Goal: Find specific page/section: Find specific page/section

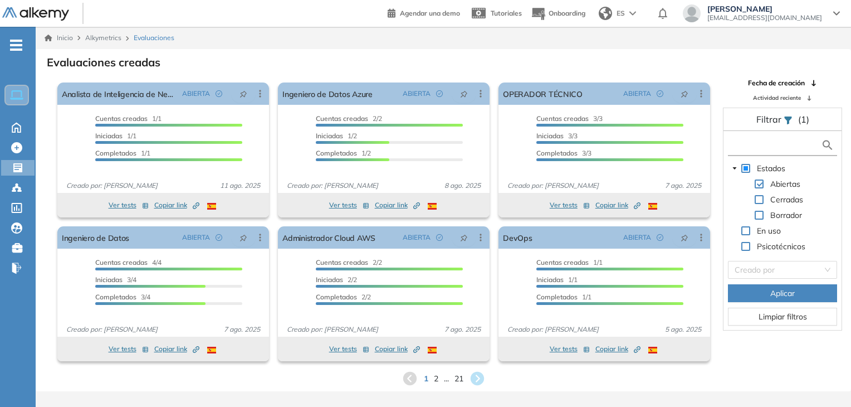
click at [765, 147] on input "text" at bounding box center [776, 145] width 90 height 12
click at [20, 186] on icon at bounding box center [16, 187] width 11 height 11
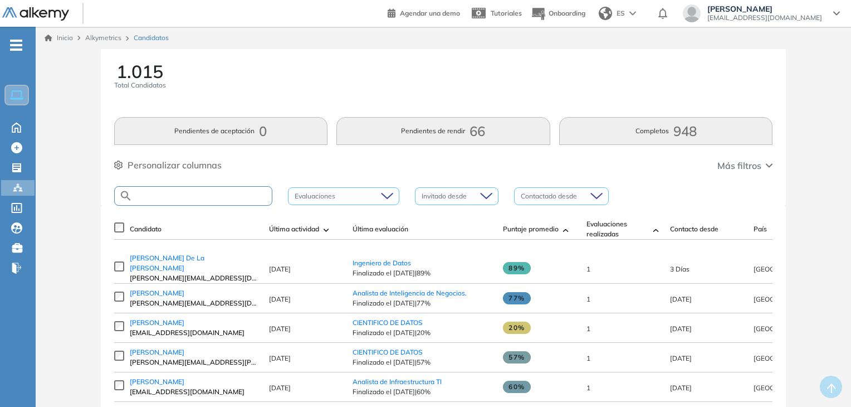
click at [212, 192] on input "text" at bounding box center [202, 196] width 139 height 8
type input "********"
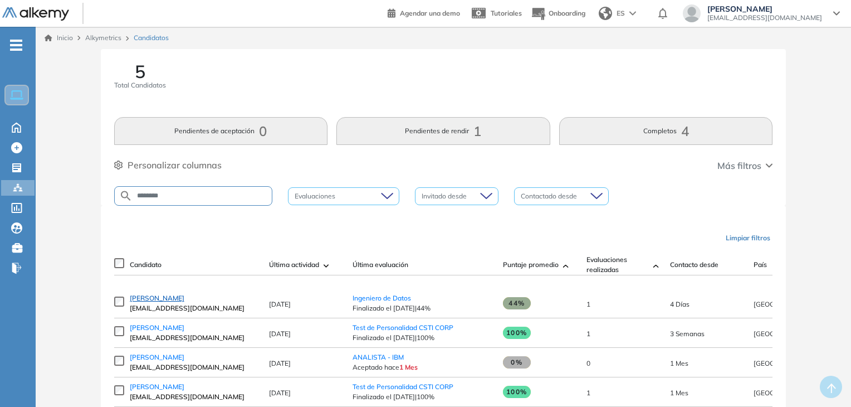
click at [140, 301] on span "[PERSON_NAME]" at bounding box center [157, 298] width 55 height 8
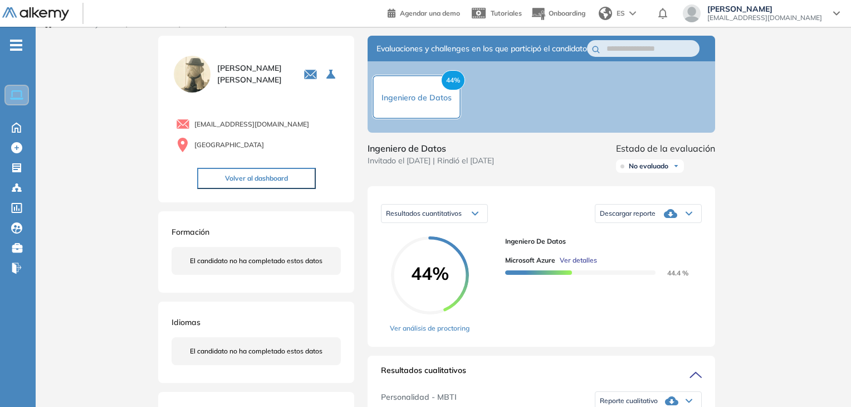
scroll to position [12, 0]
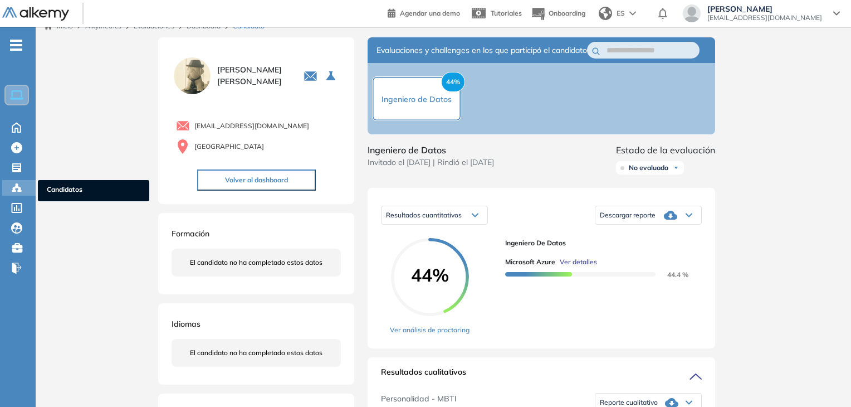
click at [16, 192] on div "Candidatos Candidatos" at bounding box center [18, 188] width 33 height 16
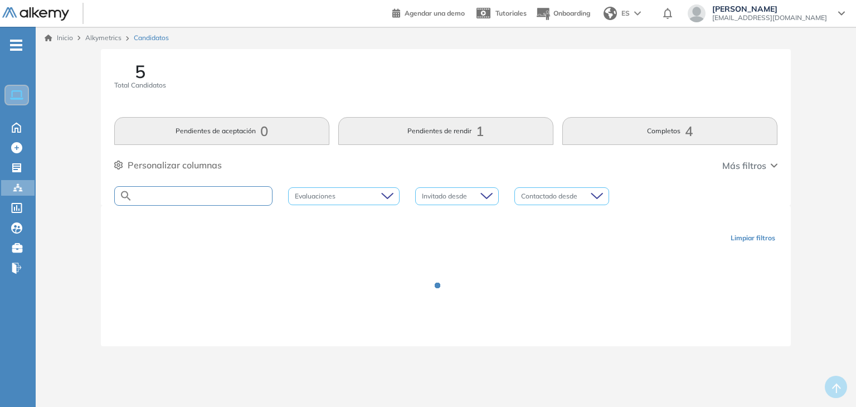
click at [207, 194] on input "text" at bounding box center [202, 196] width 139 height 8
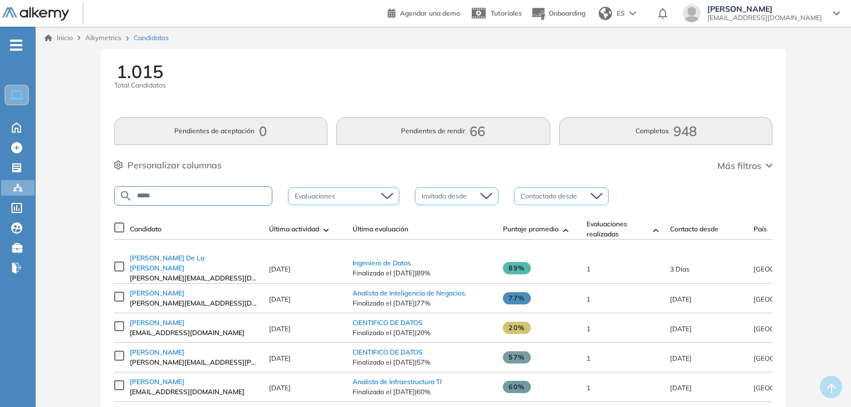
type input "*****"
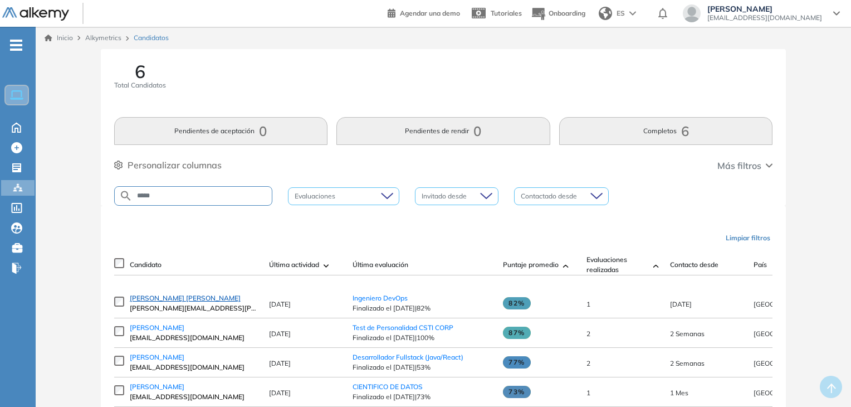
click at [184, 300] on span "[PERSON_NAME] [PERSON_NAME]" at bounding box center [185, 298] width 111 height 8
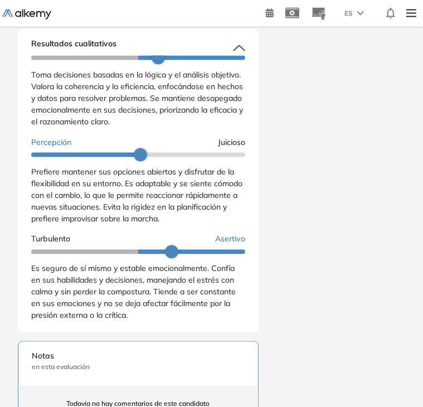
scroll to position [265, 0]
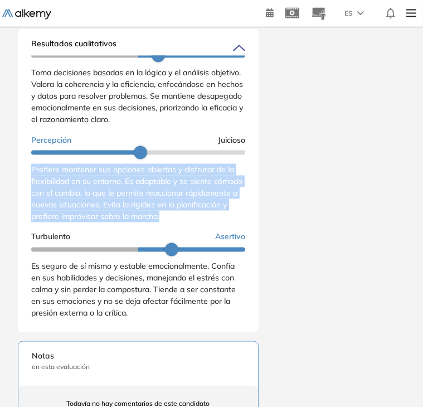
drag, startPoint x: 32, startPoint y: 183, endPoint x: 218, endPoint y: 237, distance: 193.9
click at [218, 222] on div "Prefiere mantener sus opciones abiertas y disfrutar de la flexibilidad en su en…" at bounding box center [138, 193] width 214 height 58
copy span "Prefiere mantener sus opciones abiertas y disfrutar de la flexibilidad en su en…"
